Goal: Information Seeking & Learning: Learn about a topic

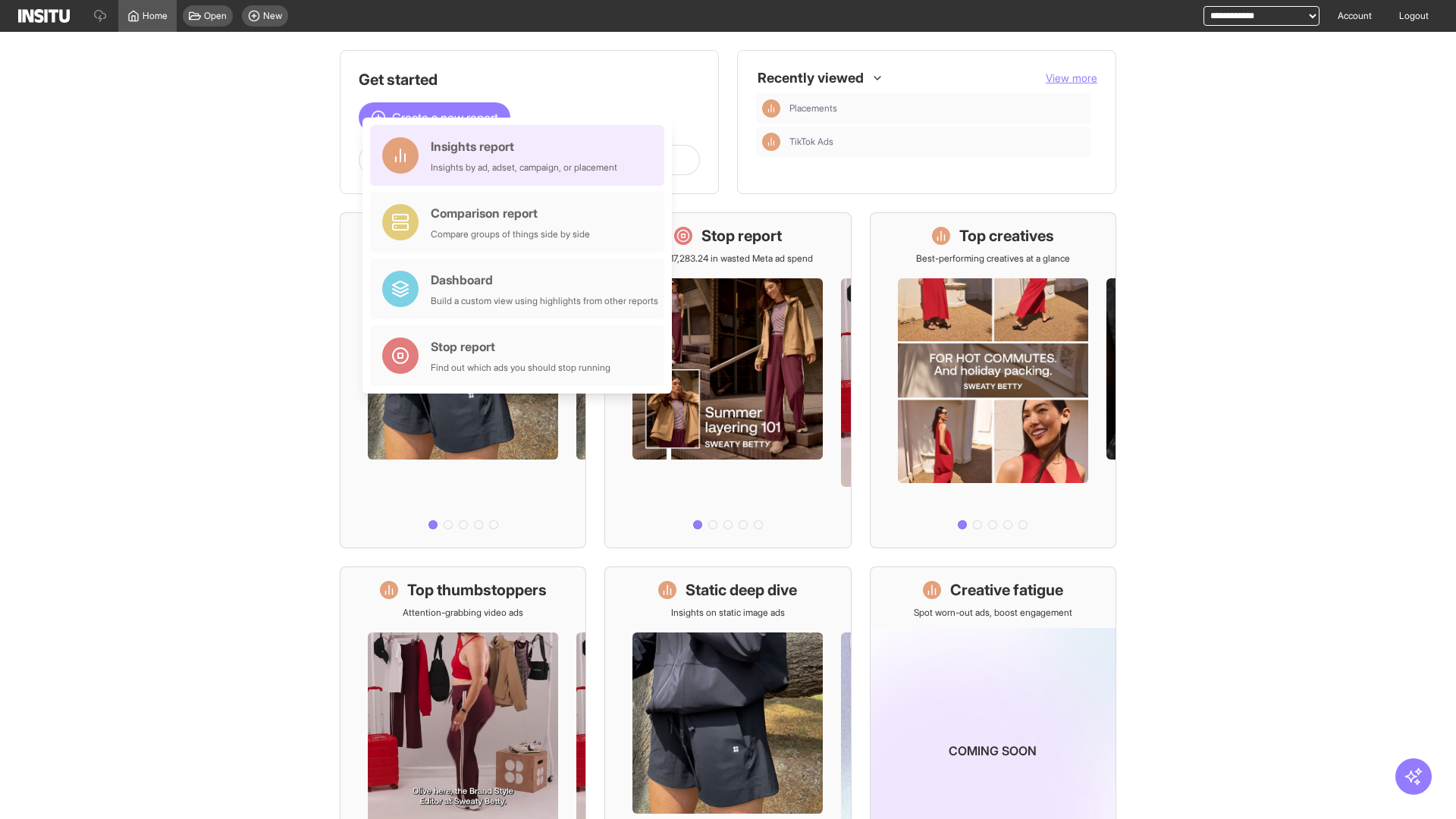
click at [521, 156] on div "Insights report Insights by ad, adset, campaign, or placement" at bounding box center [524, 156] width 187 height 36
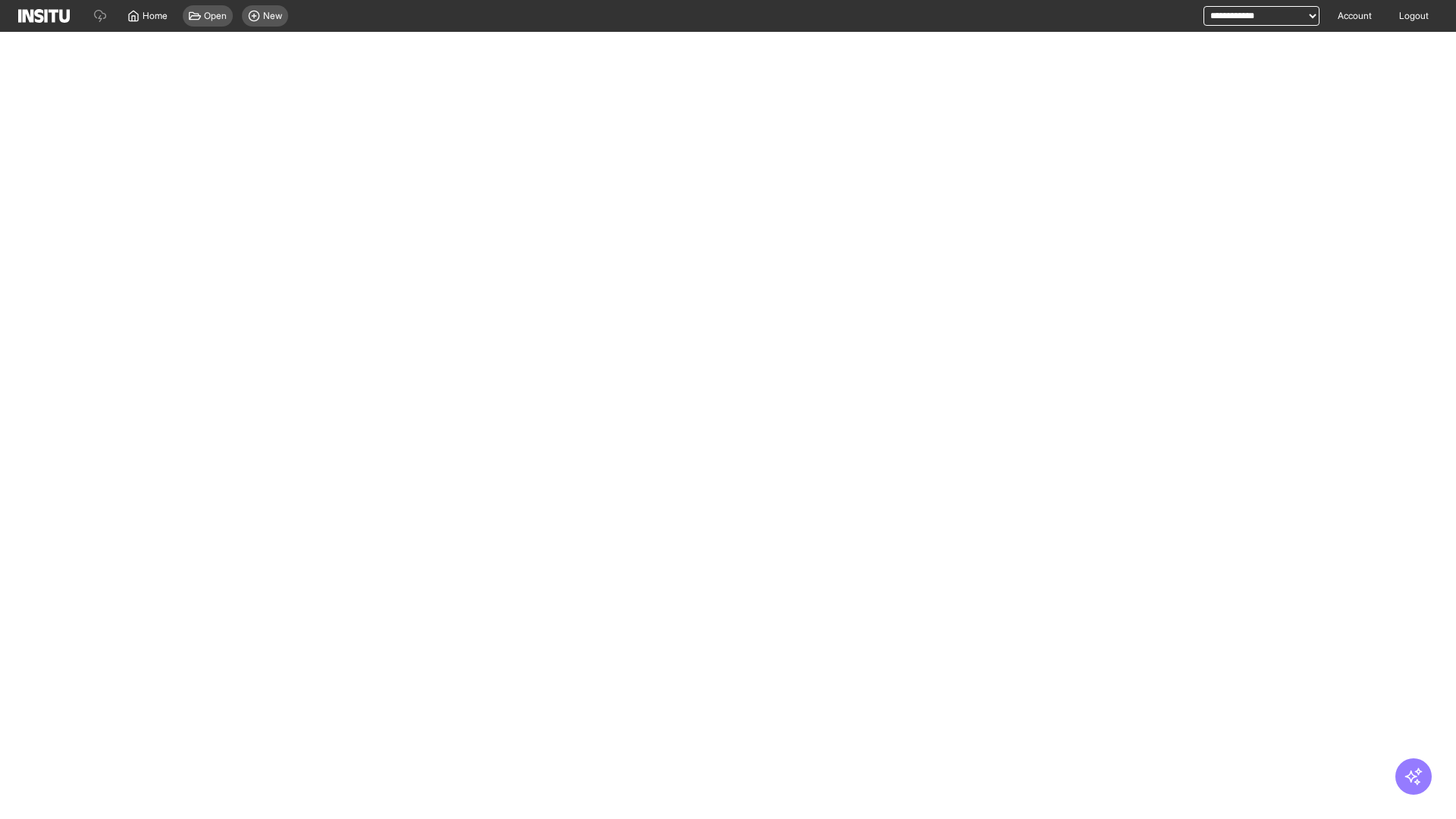
select select "**"
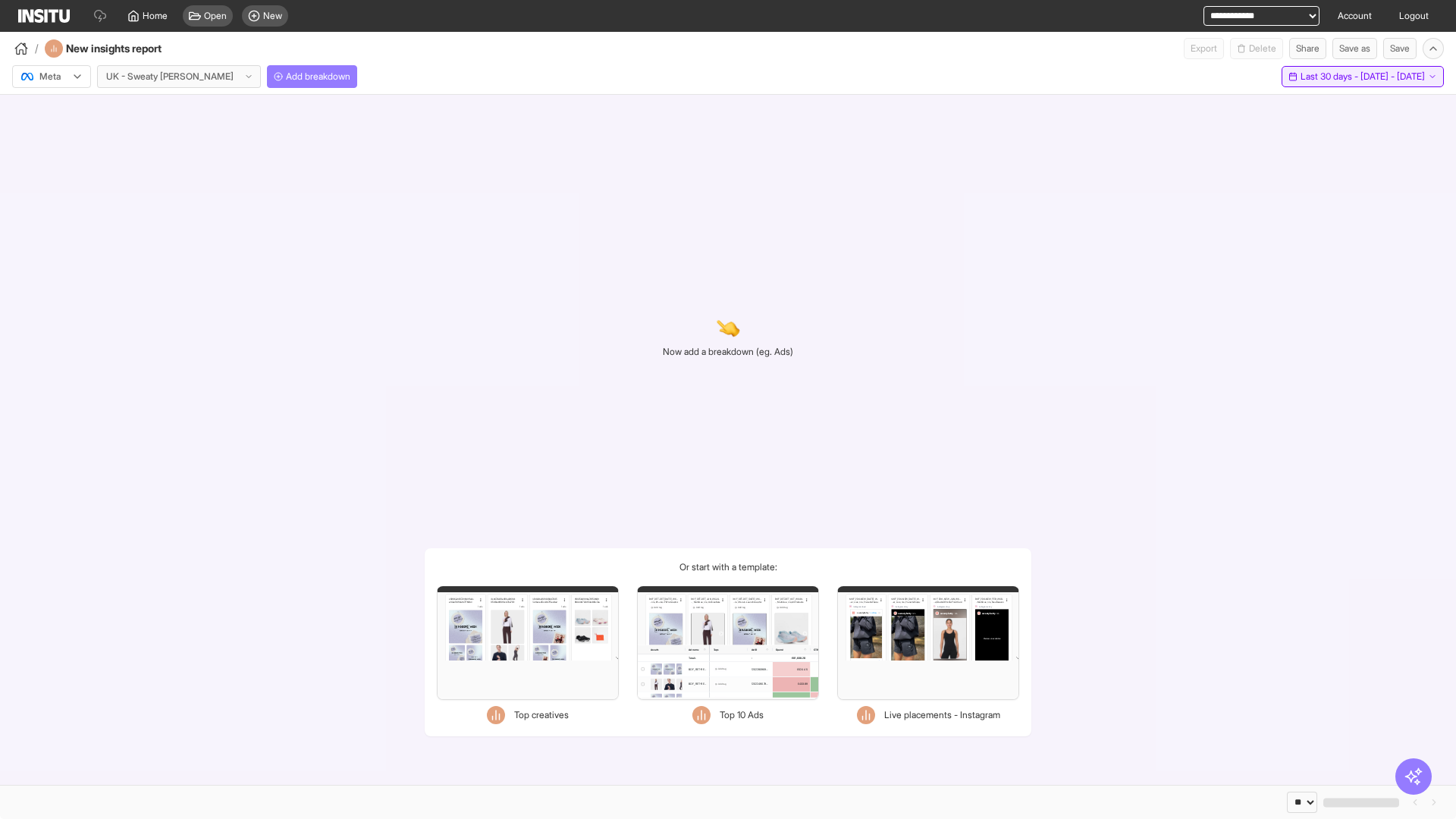
click at [1328, 77] on span "Last 30 days - [DATE] - [DATE]" at bounding box center [1362, 77] width 125 height 12
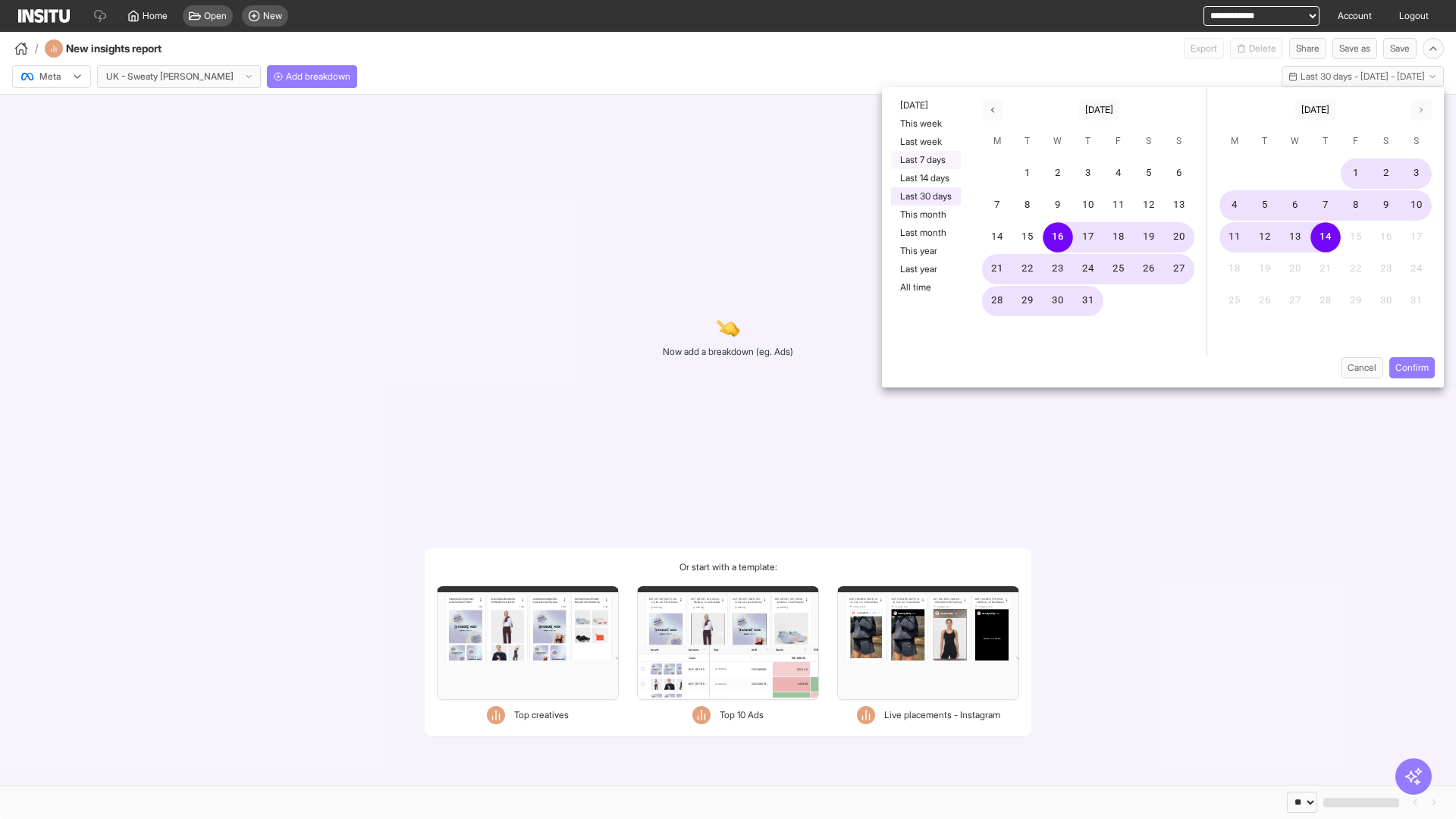
click at [924, 160] on button "Last 7 days" at bounding box center [926, 160] width 70 height 18
